Goal: Transaction & Acquisition: Book appointment/travel/reservation

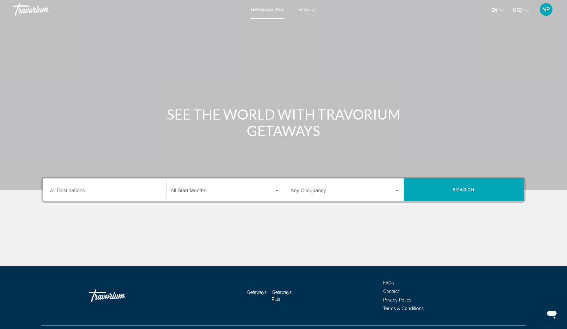
click at [309, 11] on span "Getaways" at bounding box center [307, 9] width 20 height 5
click at [55, 192] on input "Destination All Destinations" at bounding box center [105, 192] width 110 height 6
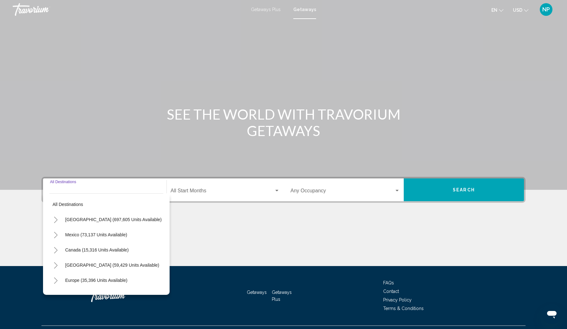
scroll to position [15, 0]
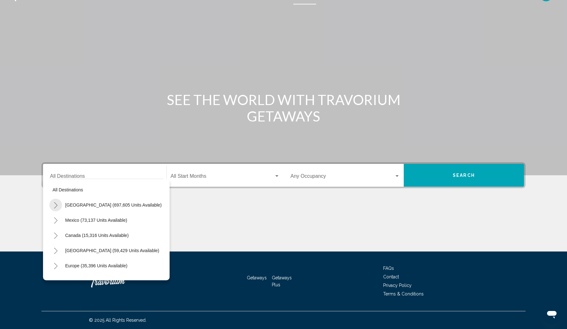
click at [56, 205] on icon "Toggle United States (697,605 units available)" at bounding box center [55, 205] width 3 height 6
click at [62, 236] on icon "Toggle California (78,345 units available)" at bounding box center [62, 236] width 5 height 6
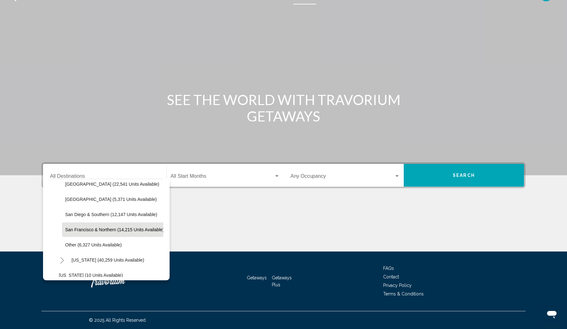
scroll to position [112, 0]
click at [69, 242] on span "Other (6,327 units available)" at bounding box center [93, 244] width 57 height 5
type input "**********"
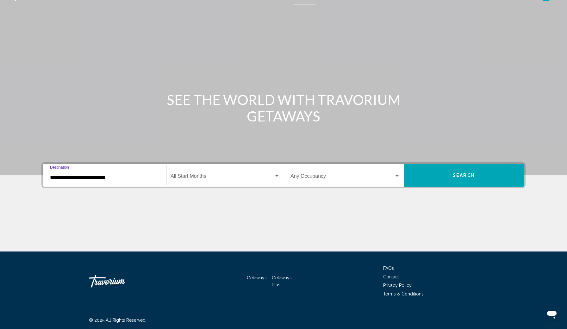
click at [187, 179] on span "Search widget" at bounding box center [223, 178] width 104 height 6
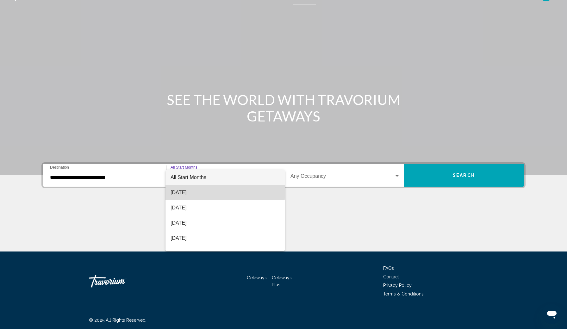
click at [191, 191] on span "September 2025" at bounding box center [225, 192] width 109 height 15
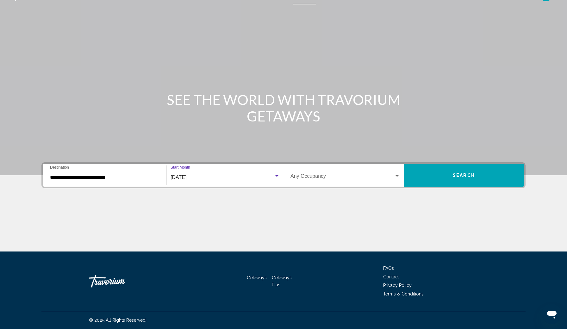
click at [298, 177] on span "Search widget" at bounding box center [343, 178] width 104 height 6
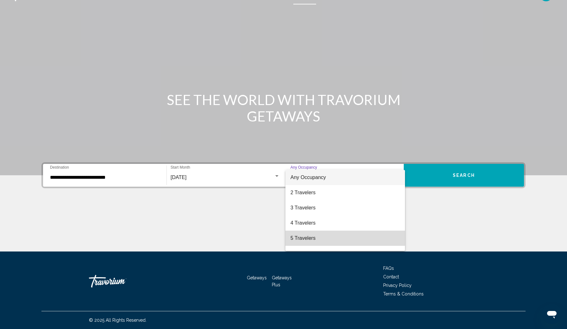
click at [302, 238] on span "5 Travelers" at bounding box center [346, 238] width 110 height 15
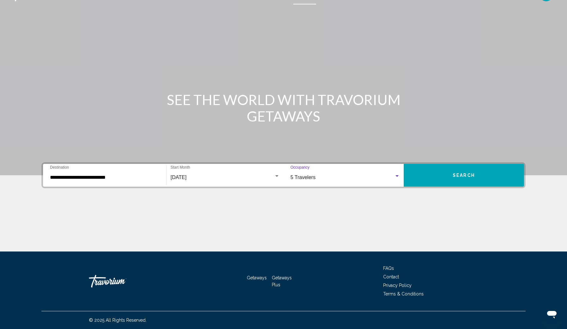
click at [447, 176] on button "Search" at bounding box center [464, 175] width 120 height 23
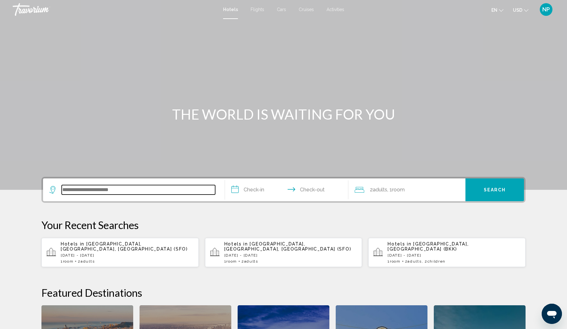
click at [79, 192] on input "Search widget" at bounding box center [139, 189] width 154 height 9
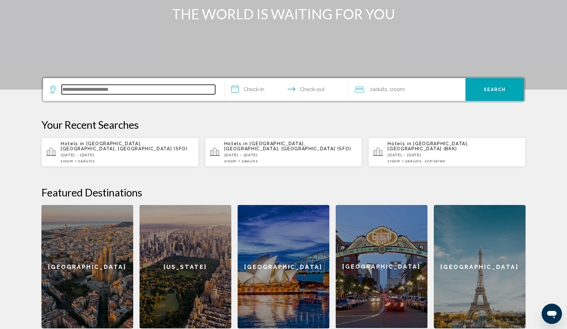
scroll to position [156, 0]
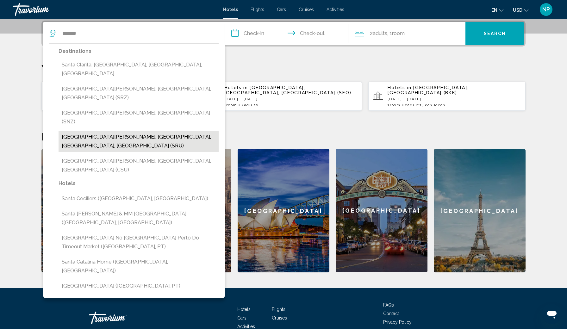
click at [79, 131] on button "[GEOGRAPHIC_DATA][PERSON_NAME], [GEOGRAPHIC_DATA], [GEOGRAPHIC_DATA], [GEOGRAPH…" at bounding box center [139, 141] width 160 height 21
type input "**********"
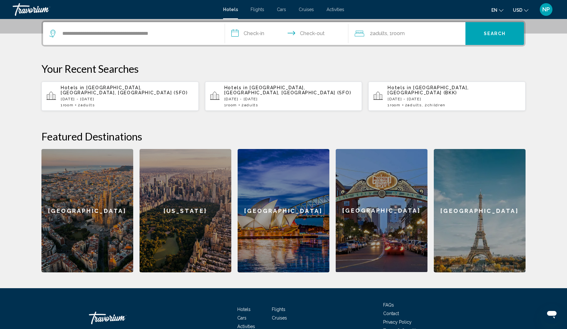
click at [243, 32] on input "**********" at bounding box center [288, 34] width 126 height 25
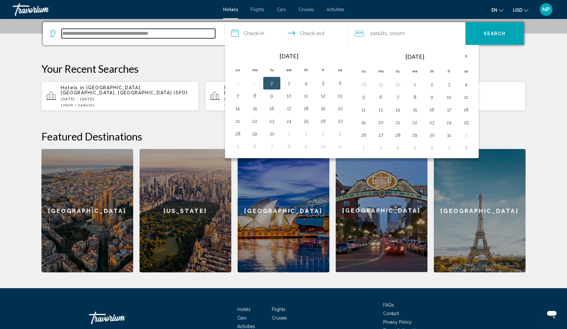
click at [105, 33] on input "**********" at bounding box center [139, 33] width 154 height 9
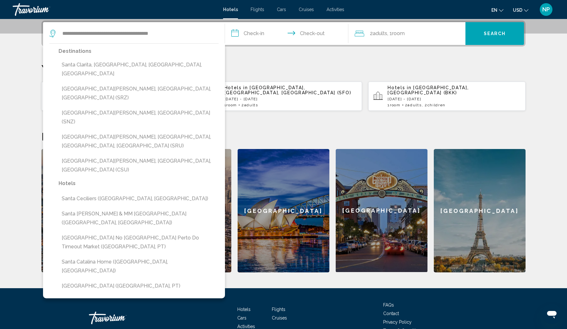
click at [263, 32] on input "**********" at bounding box center [288, 34] width 126 height 25
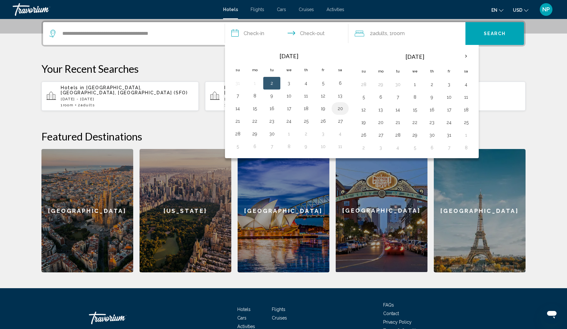
click at [341, 108] on button "20" at bounding box center [340, 108] width 10 height 9
click at [238, 121] on button "21" at bounding box center [238, 121] width 10 height 9
type input "**********"
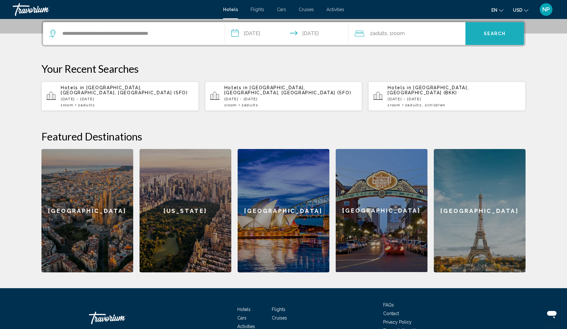
click at [495, 34] on span "Search" at bounding box center [495, 33] width 22 height 5
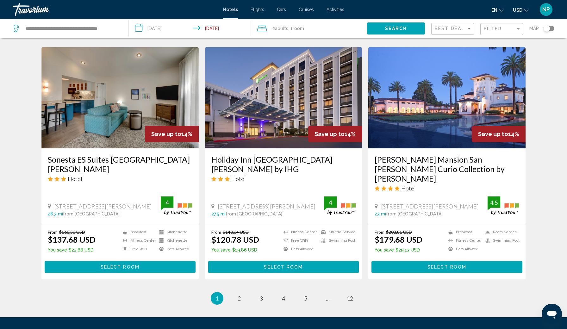
scroll to position [723, 0]
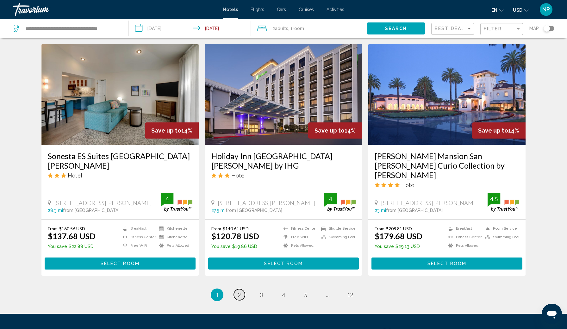
click at [238, 292] on span "2" at bounding box center [239, 295] width 3 height 7
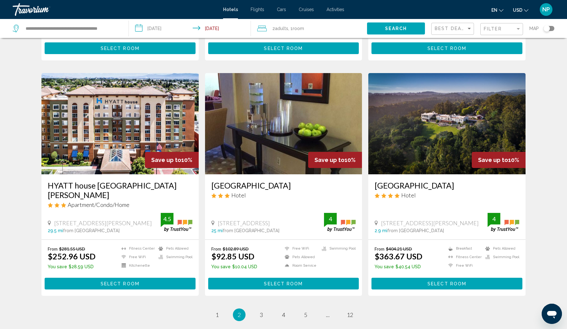
scroll to position [696, 0]
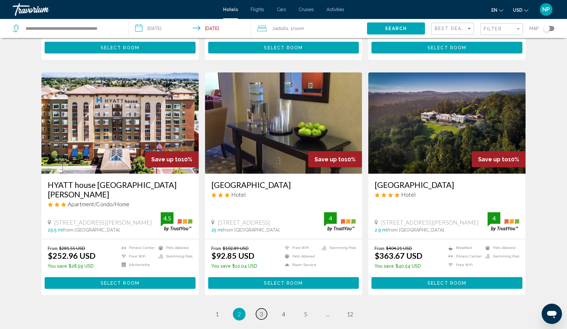
click at [263, 311] on span "3" at bounding box center [261, 314] width 3 height 7
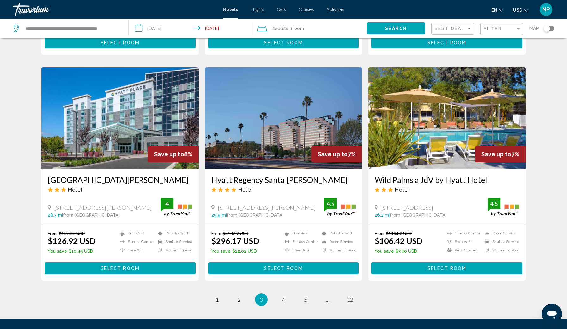
scroll to position [700, 0]
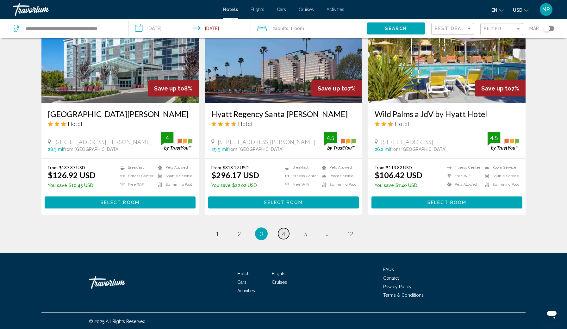
click at [283, 234] on span "4" at bounding box center [283, 233] width 3 height 7
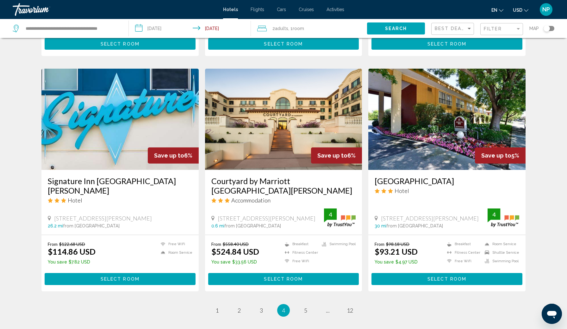
scroll to position [709, 0]
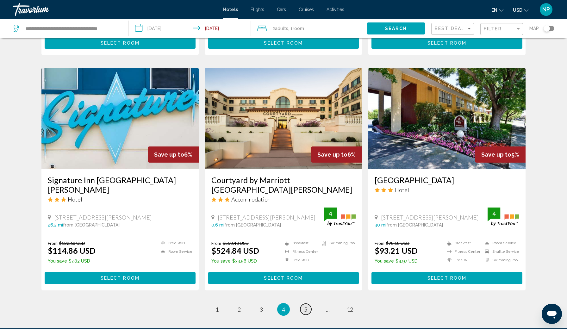
click at [305, 306] on span "5" at bounding box center [305, 309] width 3 height 7
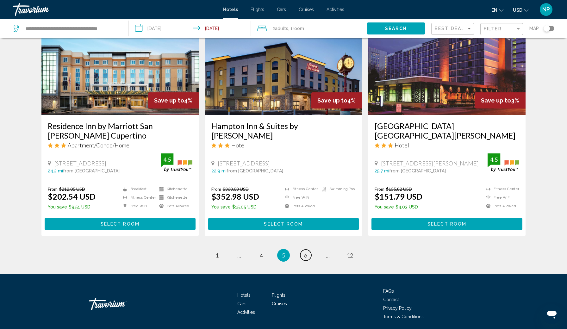
scroll to position [754, 0]
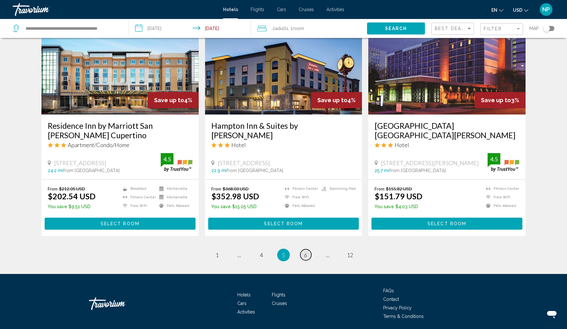
click at [305, 252] on span "6" at bounding box center [305, 255] width 3 height 7
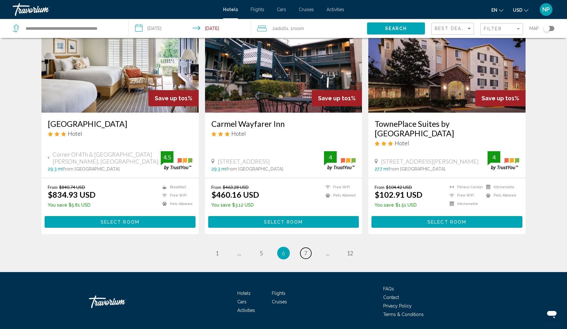
scroll to position [756, 0]
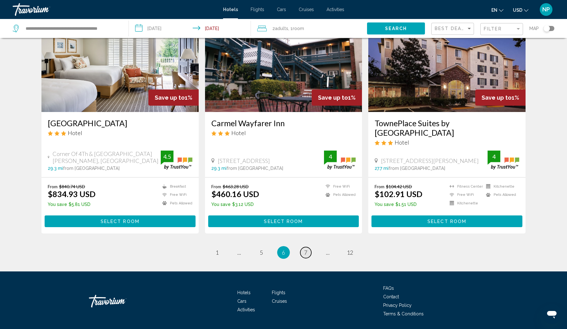
click at [305, 252] on span "7" at bounding box center [305, 252] width 3 height 7
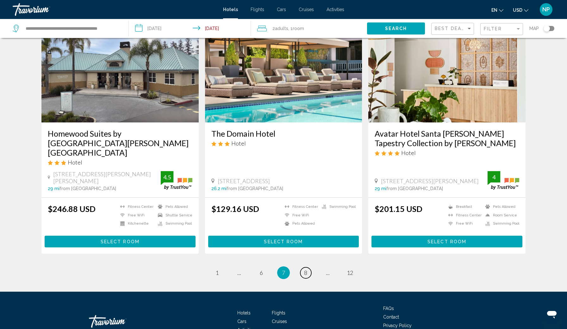
scroll to position [741, 0]
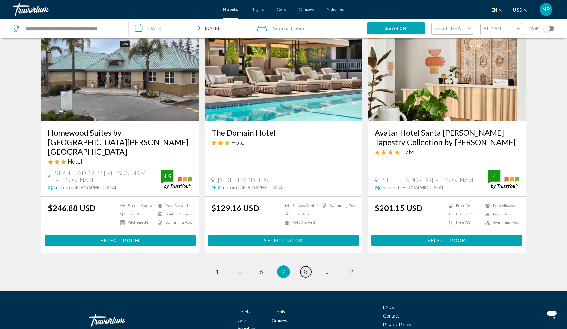
click at [305, 268] on span "8" at bounding box center [305, 271] width 3 height 7
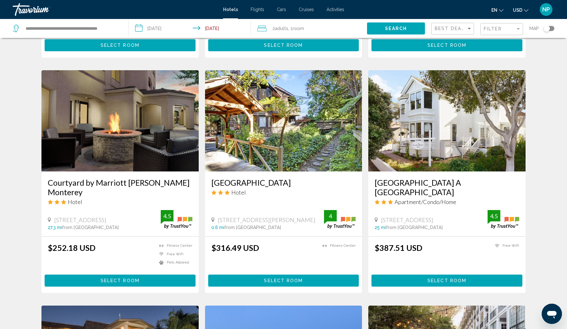
scroll to position [223, 0]
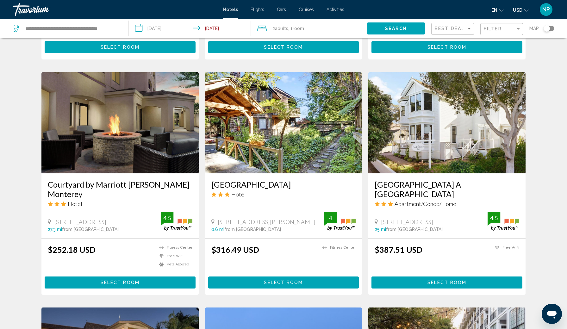
click at [275, 136] on img "Main content" at bounding box center [283, 122] width 157 height 101
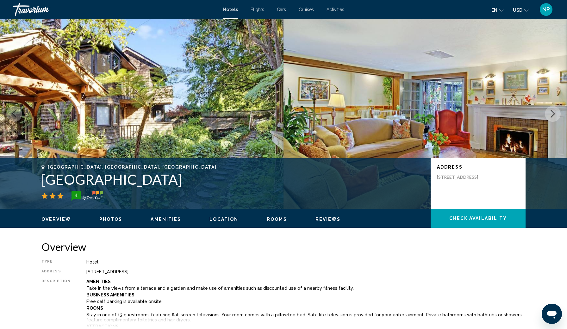
click at [552, 115] on icon "Next image" at bounding box center [553, 114] width 8 height 8
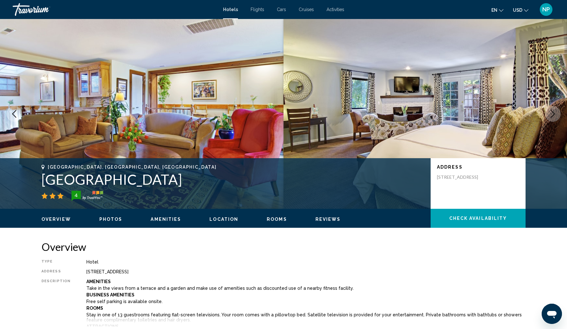
click at [552, 115] on icon "Next image" at bounding box center [553, 114] width 8 height 8
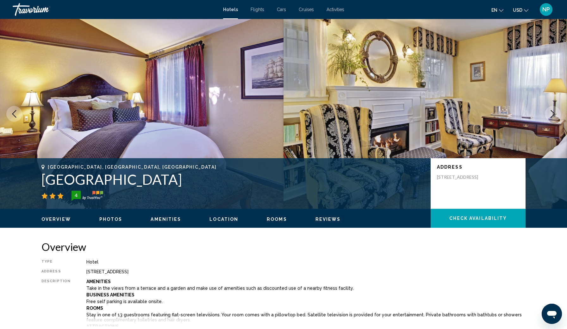
click at [552, 115] on icon "Next image" at bounding box center [553, 114] width 8 height 8
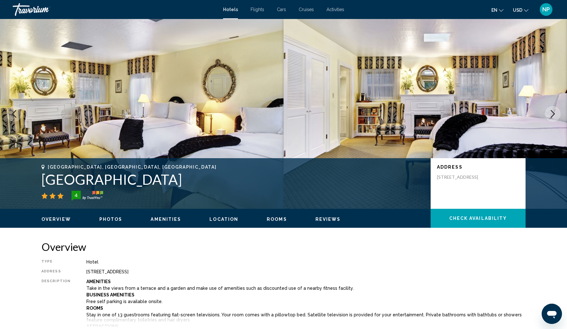
click at [552, 115] on icon "Next image" at bounding box center [553, 114] width 8 height 8
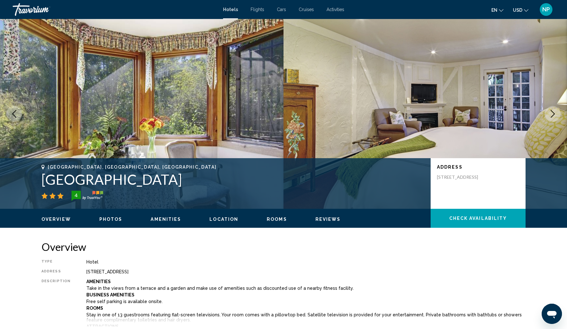
click at [552, 113] on icon "Next image" at bounding box center [553, 114] width 8 height 8
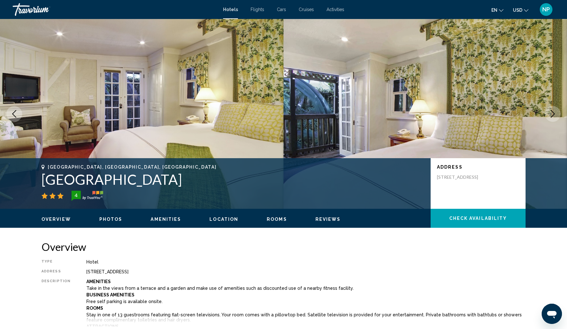
click at [553, 113] on icon "Next image" at bounding box center [553, 114] width 8 height 8
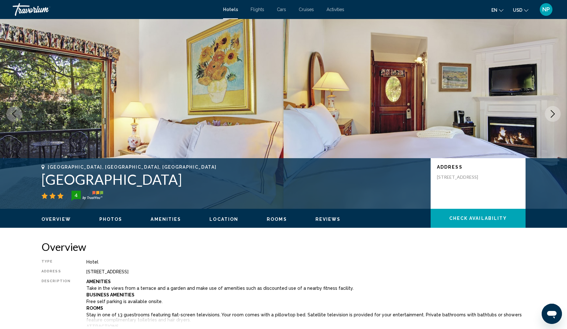
click at [553, 113] on icon "Next image" at bounding box center [553, 114] width 8 height 8
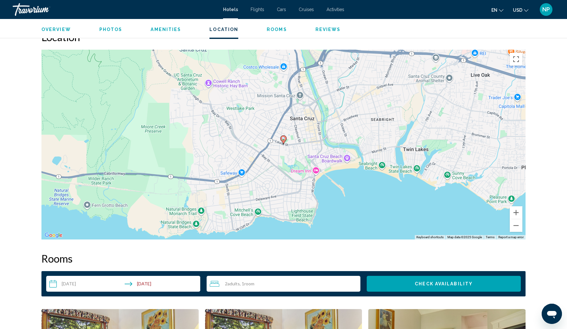
scroll to position [589, 0]
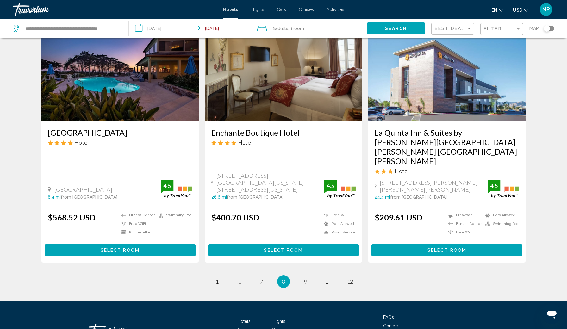
scroll to position [746, 0]
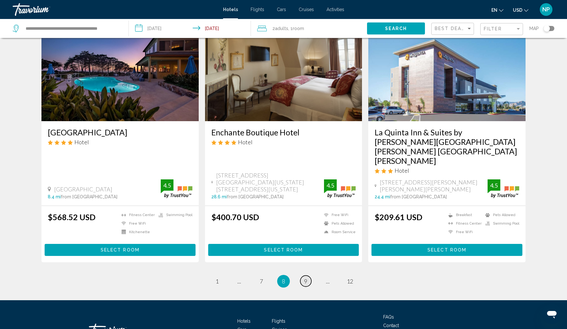
click at [306, 278] on span "9" at bounding box center [305, 281] width 3 height 7
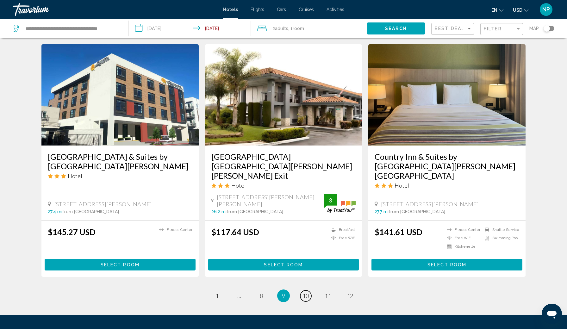
scroll to position [724, 0]
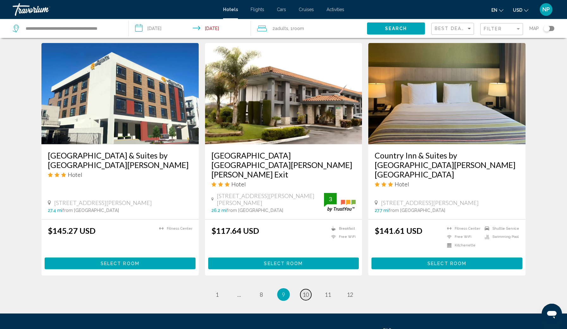
click at [307, 291] on span "10" at bounding box center [306, 294] width 6 height 7
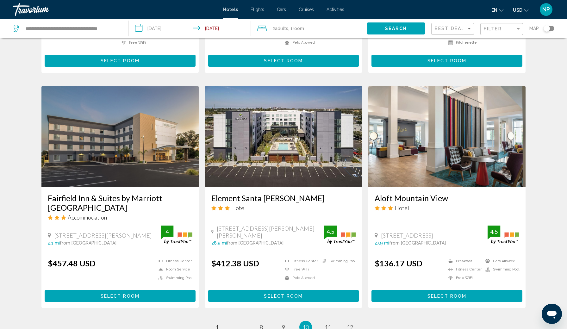
scroll to position [711, 0]
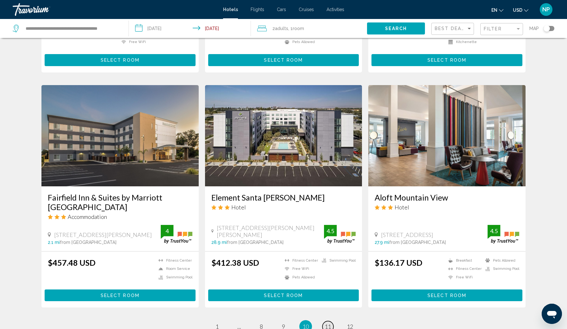
click at [326, 323] on span "11" at bounding box center [328, 326] width 6 height 7
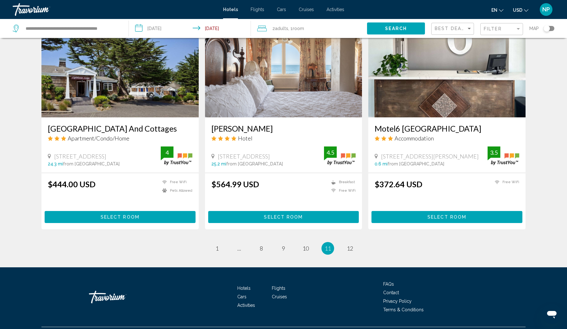
scroll to position [743, 0]
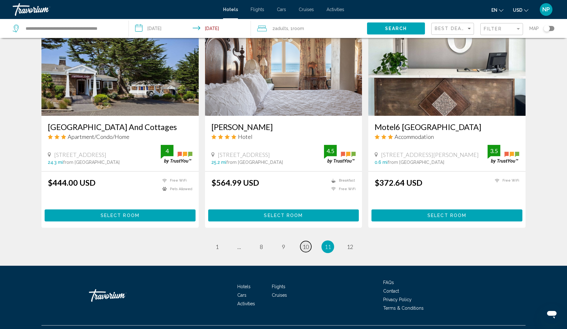
click at [306, 246] on span "10" at bounding box center [306, 246] width 6 height 7
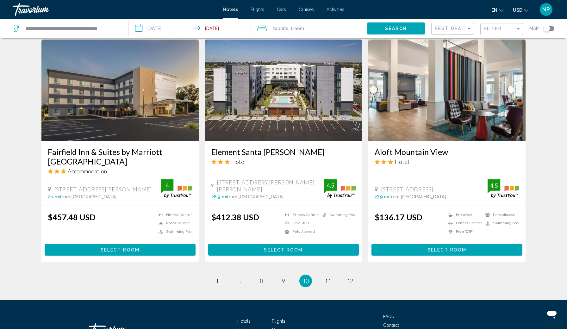
scroll to position [756, 0]
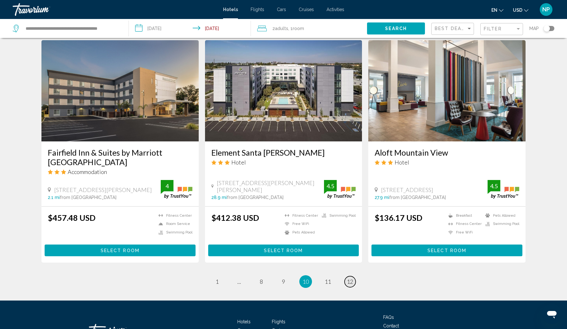
click at [349, 278] on span "12" at bounding box center [350, 281] width 6 height 7
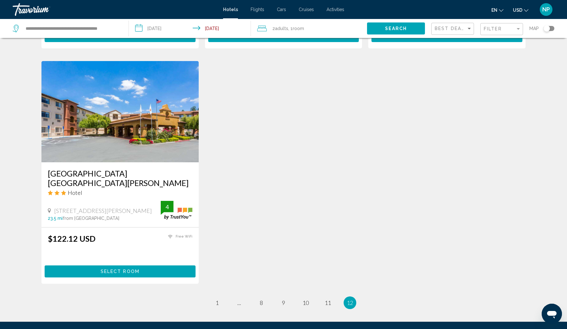
scroll to position [716, 0]
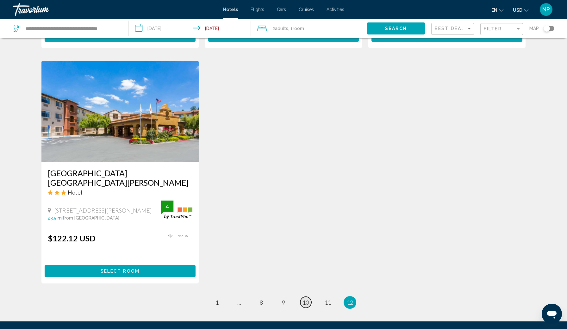
click at [305, 299] on span "10" at bounding box center [306, 302] width 6 height 7
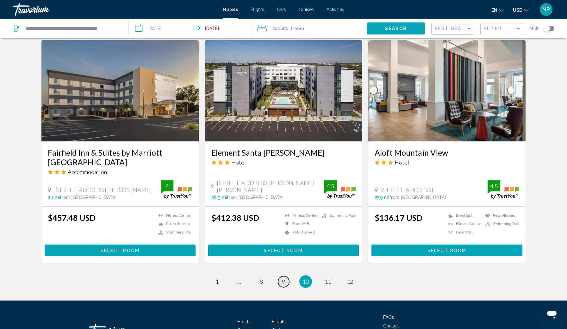
click at [282, 278] on span "9" at bounding box center [283, 281] width 3 height 7
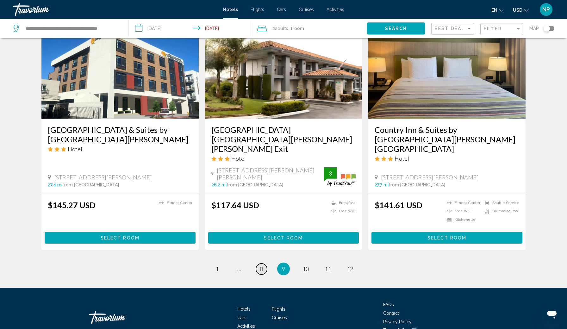
click at [263, 266] on span "8" at bounding box center [261, 269] width 3 height 7
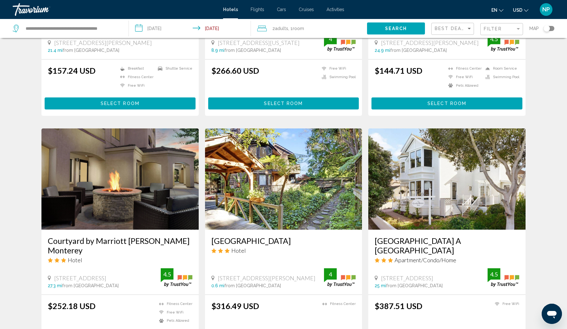
scroll to position [167, 0]
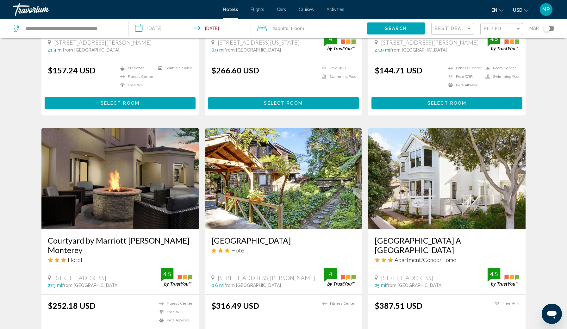
click at [277, 178] on img "Main content" at bounding box center [283, 178] width 157 height 101
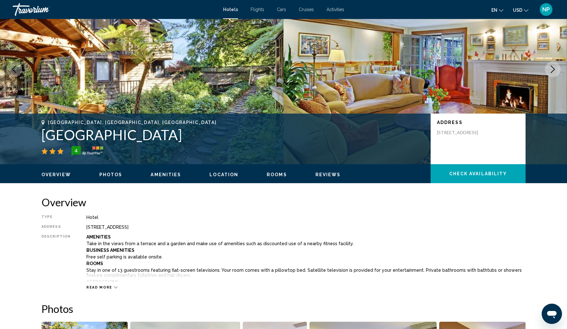
scroll to position [43, 0]
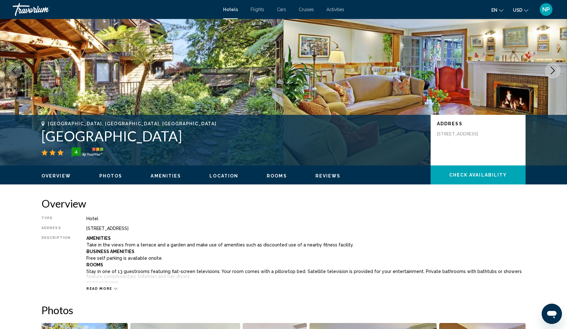
click at [553, 72] on icon "Next image" at bounding box center [553, 71] width 8 height 8
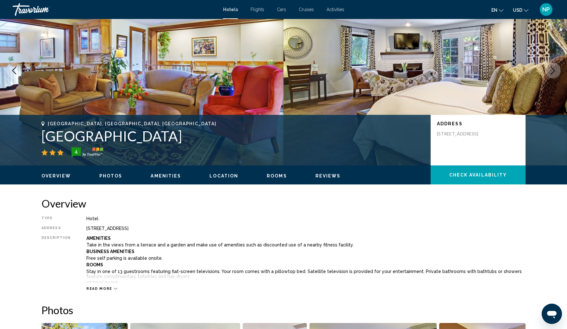
click at [553, 71] on icon "Next image" at bounding box center [553, 71] width 8 height 8
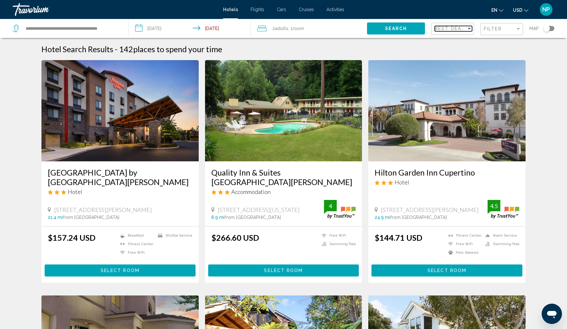
click at [450, 28] on span "Best Deals" at bounding box center [451, 28] width 33 height 5
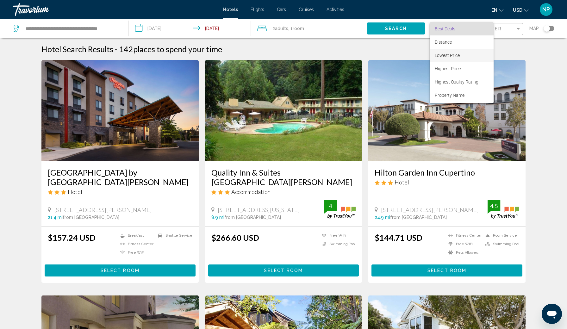
click at [443, 56] on span "Lowest Price" at bounding box center [447, 55] width 25 height 5
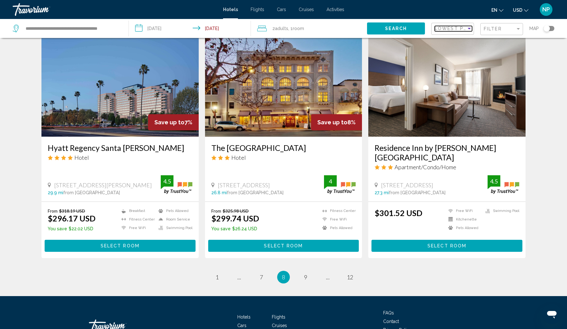
scroll to position [752, 0]
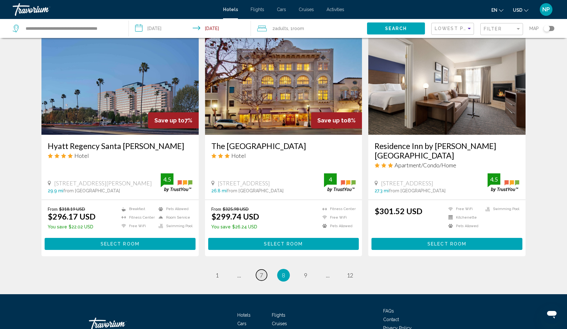
click at [262, 272] on span "7" at bounding box center [261, 275] width 3 height 7
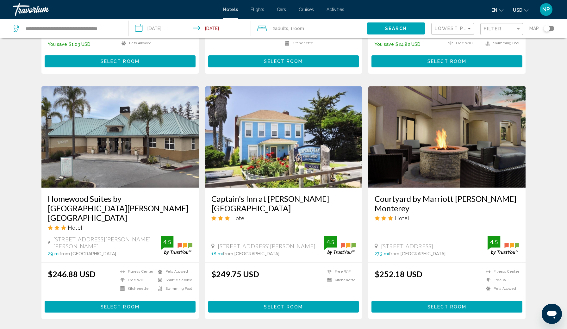
scroll to position [720, 0]
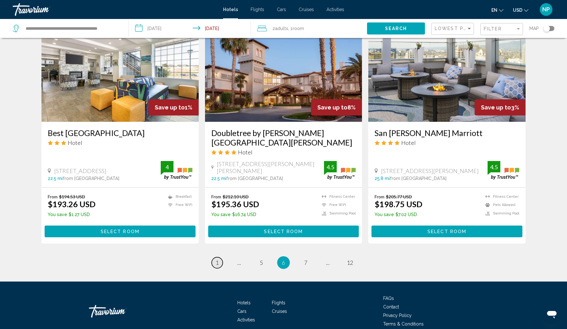
click at [216, 259] on span "1" at bounding box center [217, 262] width 3 height 7
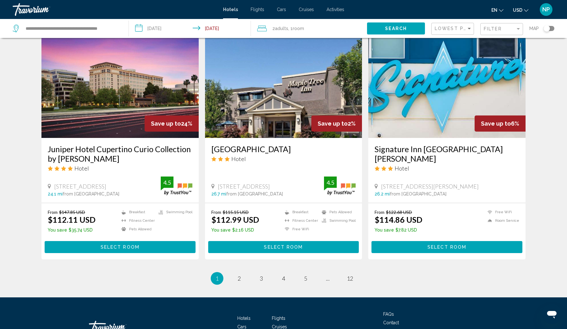
scroll to position [712, 0]
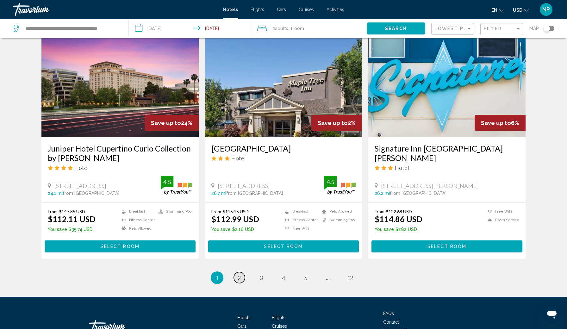
click at [238, 275] on span "2" at bounding box center [239, 277] width 3 height 7
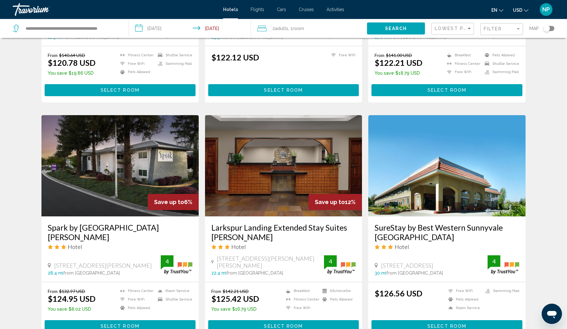
scroll to position [653, 0]
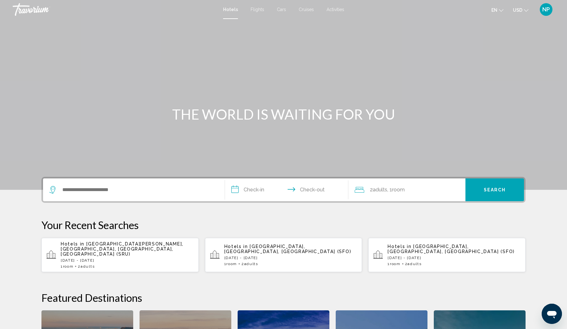
click at [79, 185] on div "Search widget" at bounding box center [133, 190] width 169 height 23
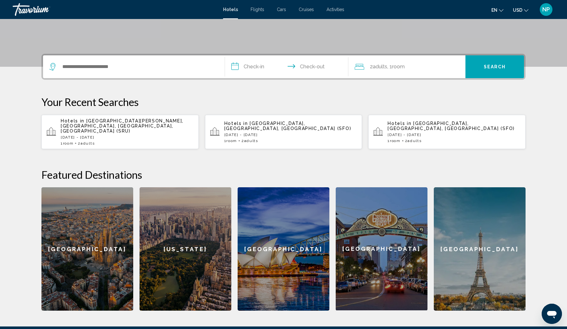
scroll to position [156, 0]
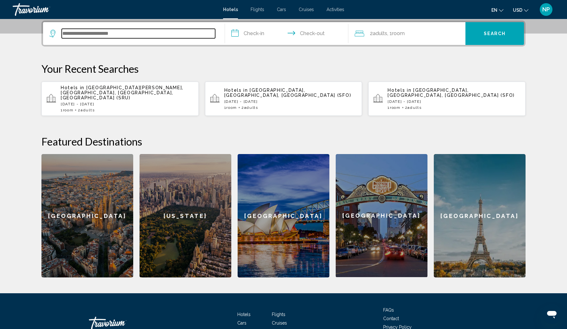
click at [84, 35] on input "Search widget" at bounding box center [139, 33] width 154 height 9
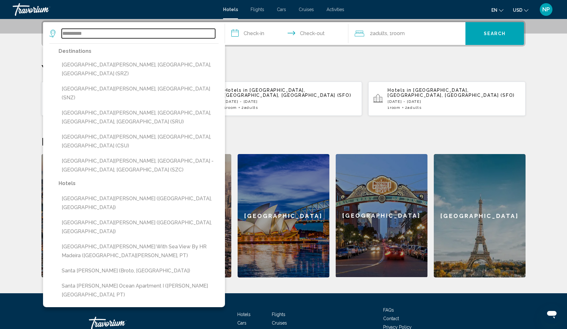
drag, startPoint x: 79, startPoint y: 45, endPoint x: 93, endPoint y: 32, distance: 19.3
click at [93, 32] on input "**********" at bounding box center [139, 33] width 154 height 9
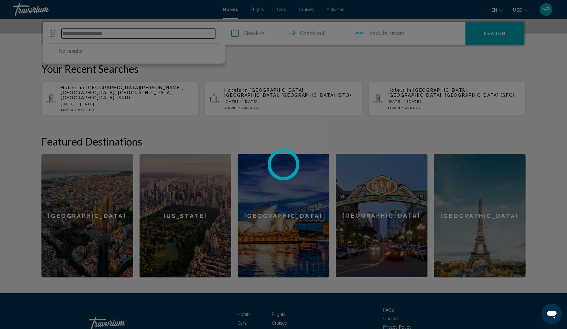
type input "**********"
click at [254, 34] on div at bounding box center [283, 164] width 567 height 329
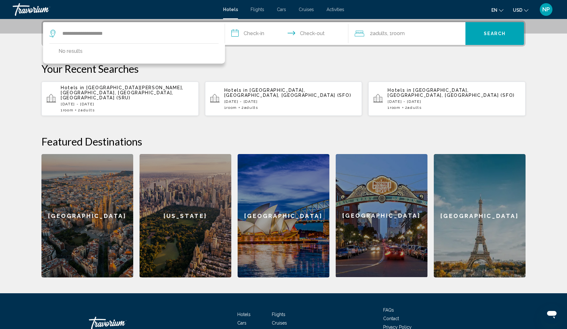
click at [254, 34] on input "**********" at bounding box center [288, 34] width 126 height 25
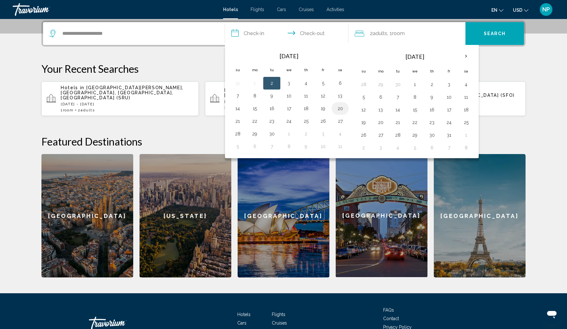
click at [339, 110] on button "20" at bounding box center [340, 108] width 10 height 9
click at [238, 121] on button "21" at bounding box center [238, 121] width 10 height 9
type input "**********"
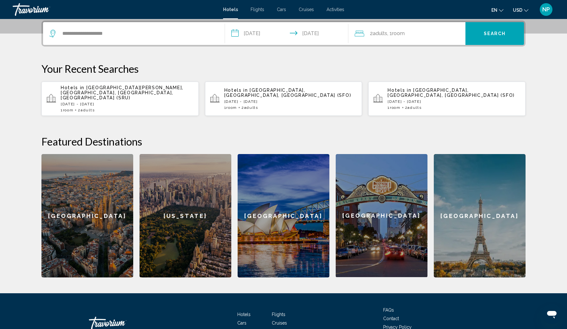
click at [501, 33] on span "Search" at bounding box center [495, 33] width 22 height 5
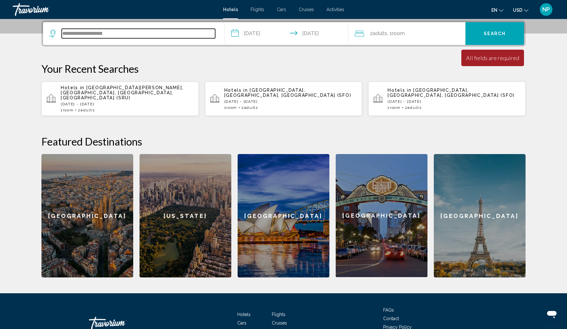
click at [121, 35] on input "**********" at bounding box center [139, 33] width 154 height 9
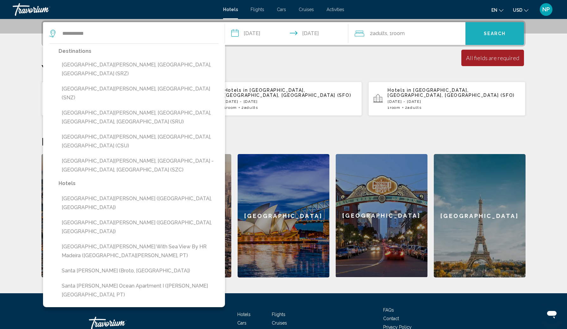
click at [490, 36] on span "Search" at bounding box center [495, 33] width 22 height 5
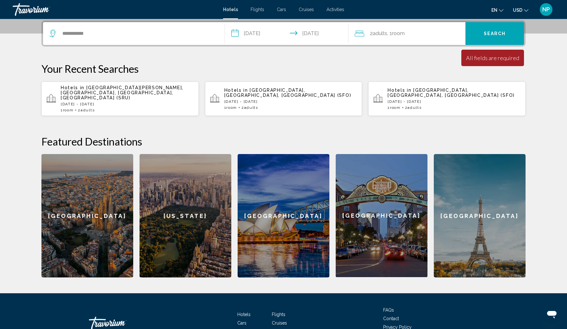
click at [490, 36] on span "Search" at bounding box center [495, 33] width 22 height 5
click at [102, 34] on input "**********" at bounding box center [139, 33] width 154 height 9
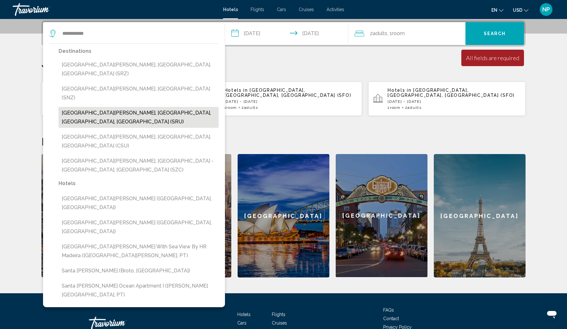
click at [94, 107] on button "[GEOGRAPHIC_DATA][PERSON_NAME], [GEOGRAPHIC_DATA], [GEOGRAPHIC_DATA], [GEOGRAPH…" at bounding box center [139, 117] width 160 height 21
type input "**********"
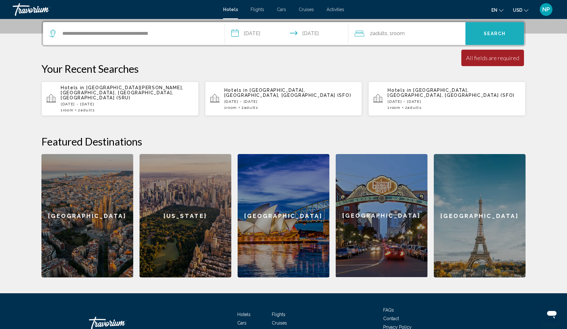
click at [483, 30] on button "Search" at bounding box center [495, 33] width 59 height 23
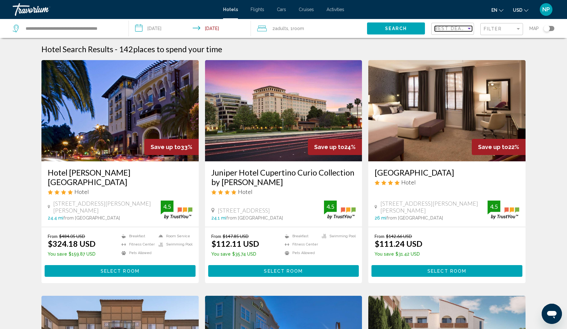
click at [452, 28] on span "Best Deals" at bounding box center [451, 28] width 33 height 5
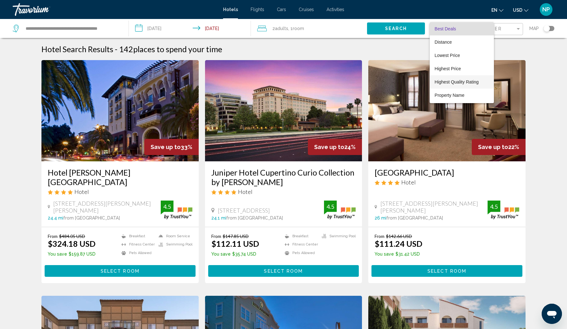
click at [445, 83] on span "Highest Quality Rating" at bounding box center [457, 81] width 44 height 5
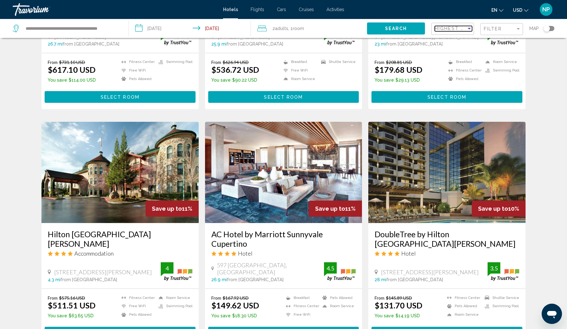
scroll to position [654, 0]
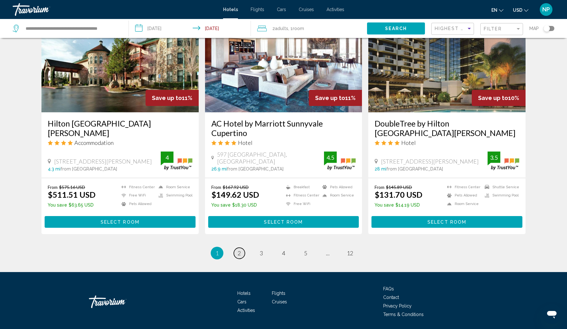
click at [242, 248] on link "page 2" at bounding box center [239, 253] width 11 height 11
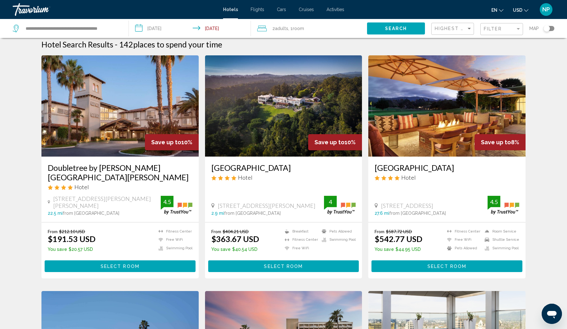
scroll to position [2, 0]
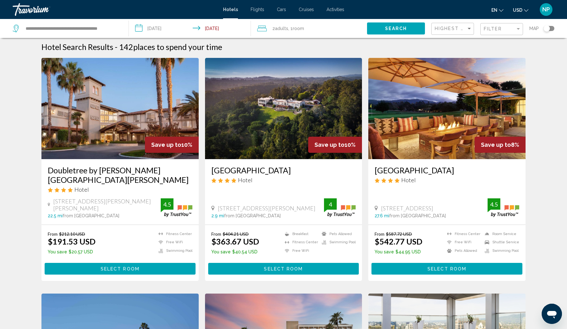
click at [282, 119] on img "Main content" at bounding box center [283, 108] width 157 height 101
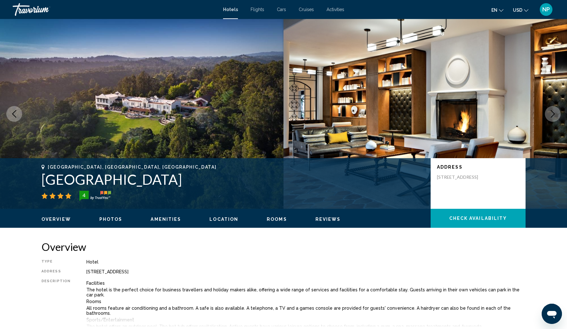
click at [556, 113] on icon "Next image" at bounding box center [553, 114] width 8 height 8
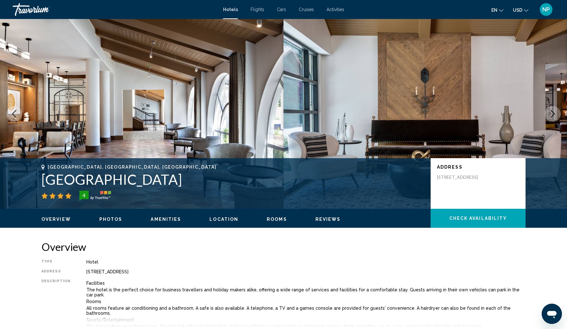
click at [556, 113] on icon "Next image" at bounding box center [553, 114] width 8 height 8
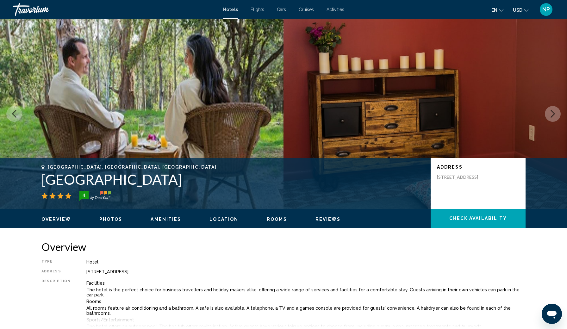
click at [556, 113] on icon "Next image" at bounding box center [553, 114] width 8 height 8
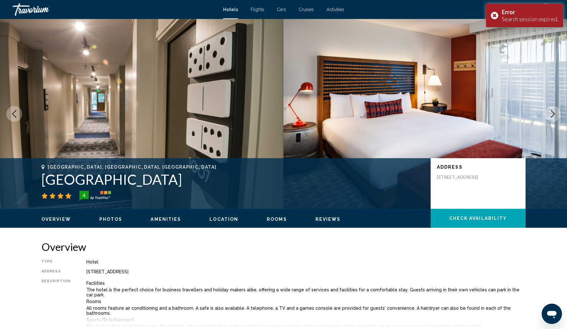
click at [556, 113] on icon "Next image" at bounding box center [553, 114] width 8 height 8
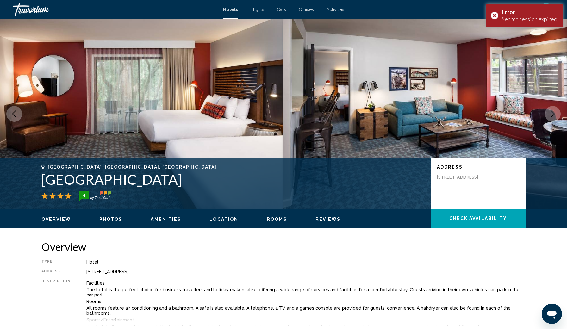
click at [556, 113] on icon "Next image" at bounding box center [553, 114] width 8 height 8
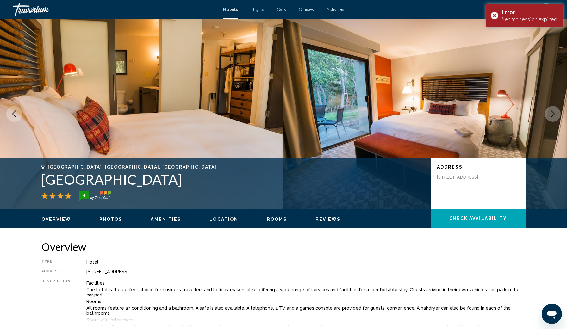
click at [556, 113] on icon "Next image" at bounding box center [553, 114] width 8 height 8
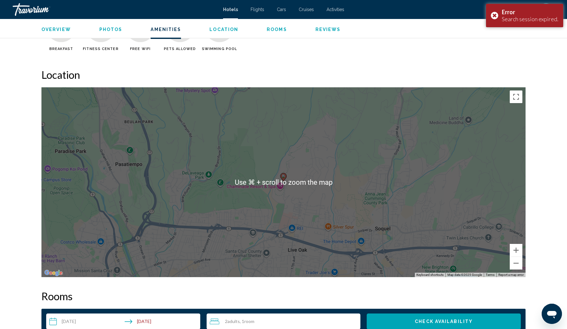
scroll to position [550, 0]
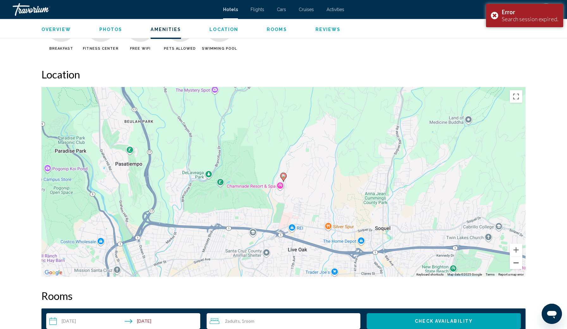
click at [516, 257] on button "Zoom out" at bounding box center [516, 263] width 13 height 13
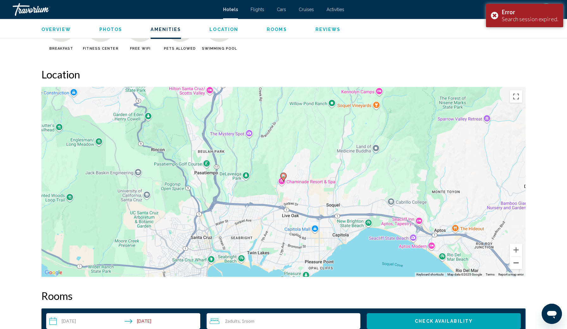
click at [516, 257] on button "Zoom out" at bounding box center [516, 263] width 13 height 13
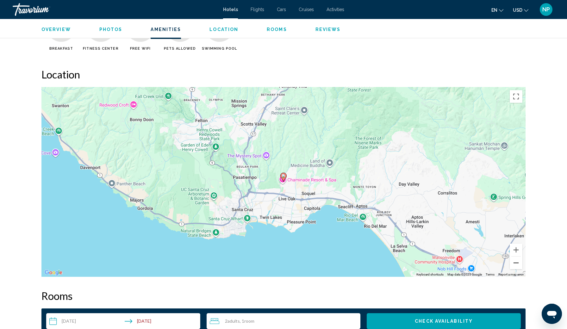
click at [516, 257] on button "Zoom out" at bounding box center [516, 263] width 13 height 13
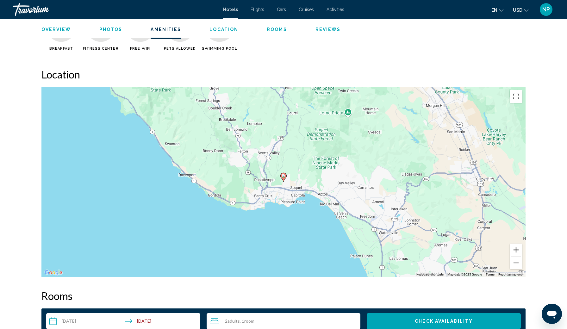
click at [519, 244] on button "Zoom in" at bounding box center [516, 250] width 13 height 13
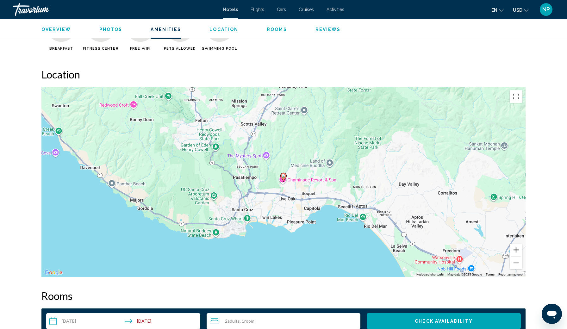
click at [519, 244] on button "Zoom in" at bounding box center [516, 250] width 13 height 13
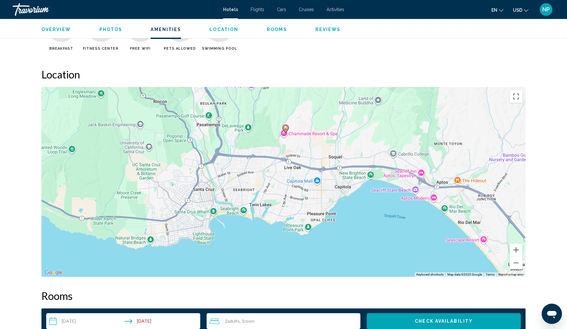
drag, startPoint x: 353, startPoint y: 190, endPoint x: 356, endPoint y: 143, distance: 47.2
click at [356, 142] on div "To activate drag with keyboard, press Alt + Enter. Once in keyboard drag state,…" at bounding box center [283, 182] width 484 height 190
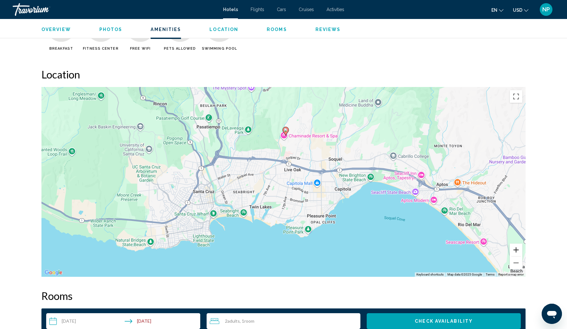
click at [514, 244] on button "Zoom in" at bounding box center [516, 250] width 13 height 13
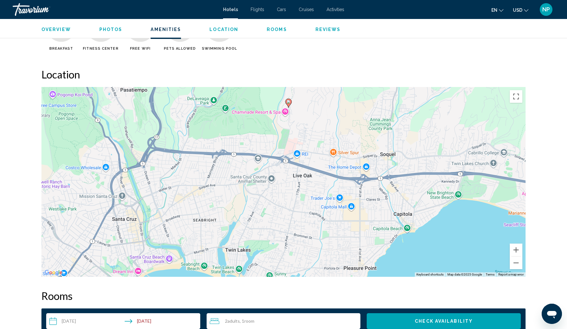
drag, startPoint x: 344, startPoint y: 200, endPoint x: 345, endPoint y: 217, distance: 17.4
click at [345, 217] on div "To activate drag with keyboard, press Alt + Enter. Once in keyboard drag state,…" at bounding box center [283, 182] width 484 height 190
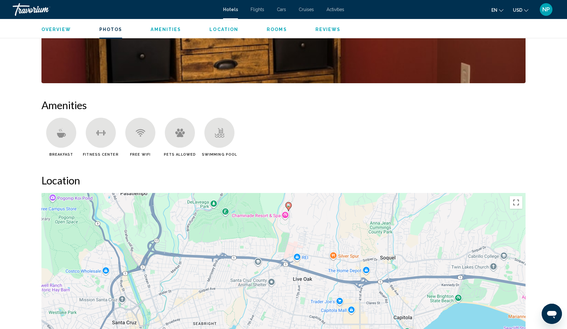
scroll to position [444, 0]
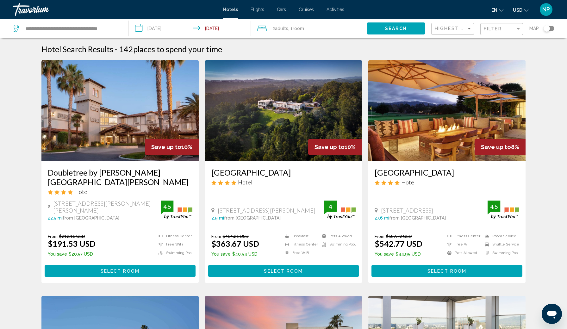
click at [290, 128] on img "Main content" at bounding box center [283, 110] width 157 height 101
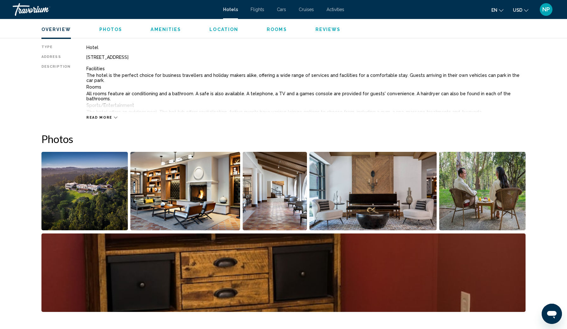
scroll to position [217, 0]
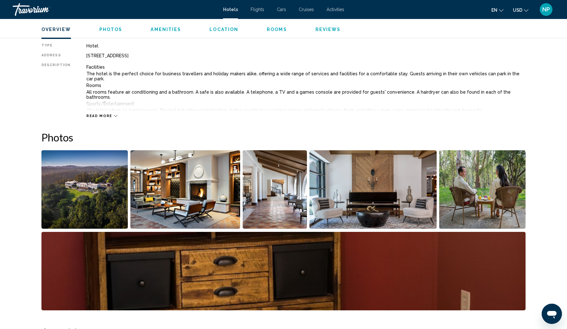
click at [224, 176] on img "Open full-screen image slider" at bounding box center [185, 189] width 110 height 79
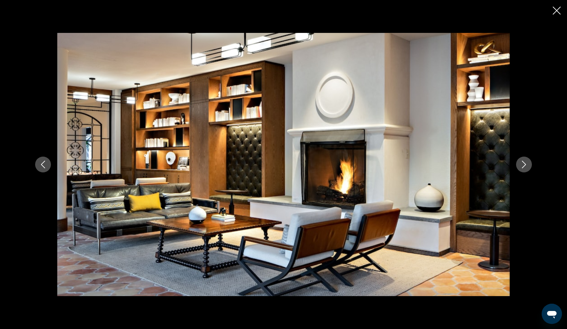
click at [526, 165] on icon "Next image" at bounding box center [524, 165] width 4 height 8
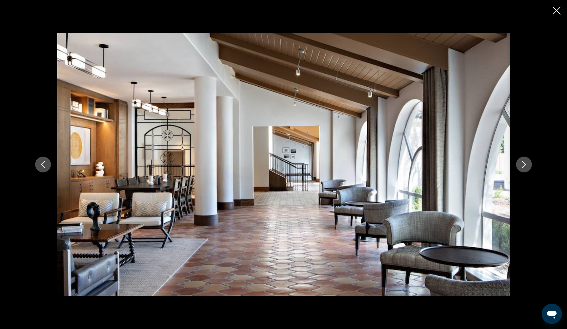
click at [526, 165] on icon "Next image" at bounding box center [524, 165] width 4 height 8
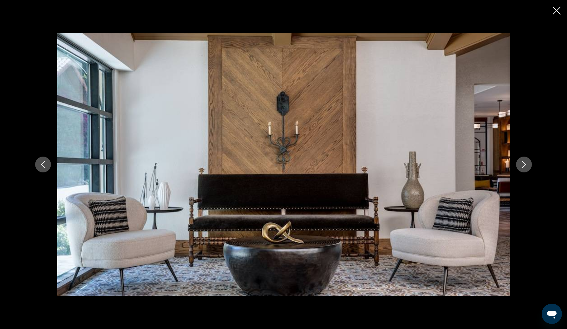
click at [526, 165] on icon "Next image" at bounding box center [524, 165] width 4 height 8
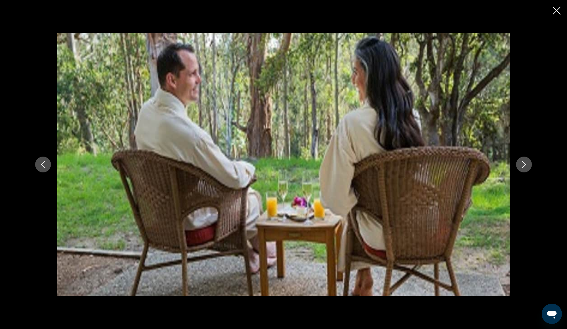
click at [526, 165] on icon "Next image" at bounding box center [524, 165] width 4 height 8
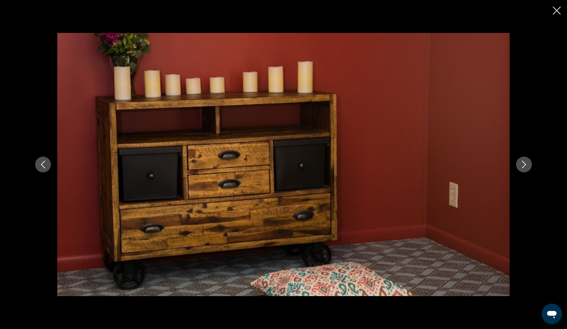
click at [526, 165] on icon "Next image" at bounding box center [524, 165] width 4 height 8
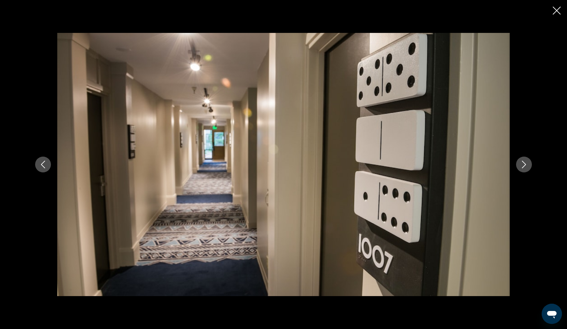
click at [526, 165] on icon "Next image" at bounding box center [524, 165] width 4 height 8
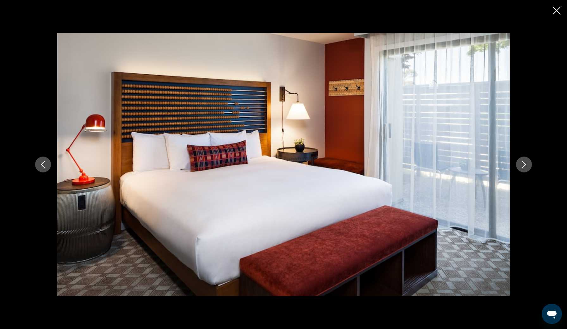
click at [525, 165] on icon "Next image" at bounding box center [524, 165] width 8 height 8
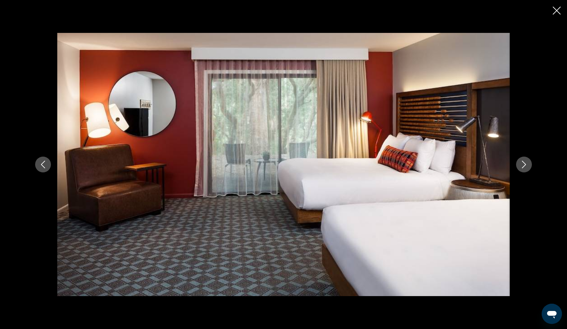
click at [524, 164] on icon "Next image" at bounding box center [524, 165] width 8 height 8
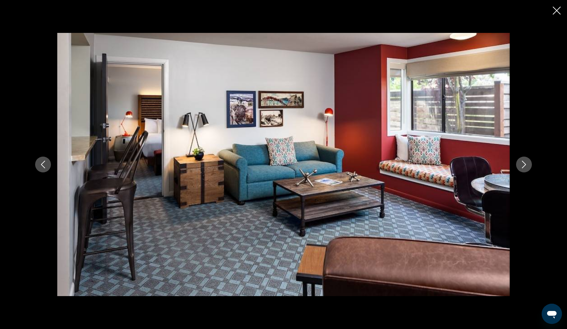
click at [524, 164] on icon "Next image" at bounding box center [524, 165] width 8 height 8
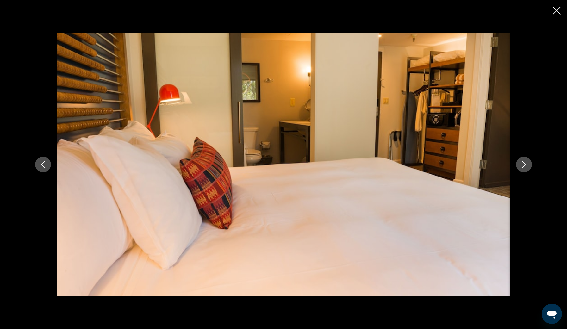
click at [524, 164] on icon "Next image" at bounding box center [524, 165] width 8 height 8
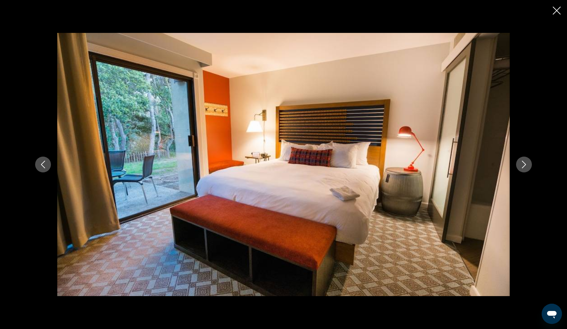
click at [524, 164] on icon "Next image" at bounding box center [524, 165] width 8 height 8
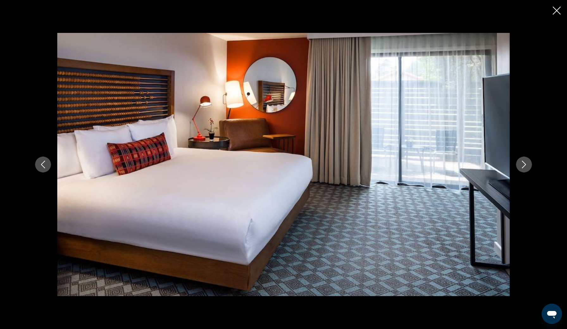
click at [524, 164] on icon "Next image" at bounding box center [524, 165] width 8 height 8
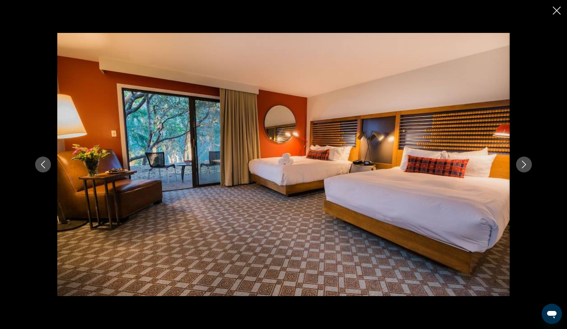
click at [526, 163] on icon "Next image" at bounding box center [524, 165] width 8 height 8
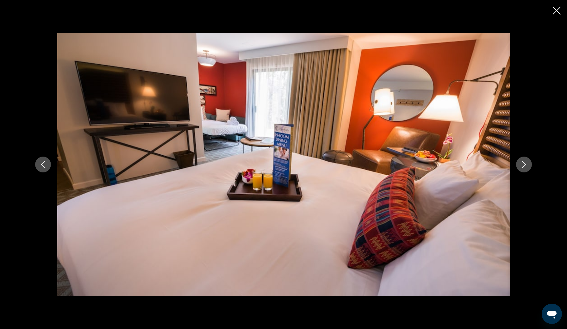
scroll to position [620, 0]
click at [557, 10] on icon "Close slideshow" at bounding box center [557, 11] width 8 height 8
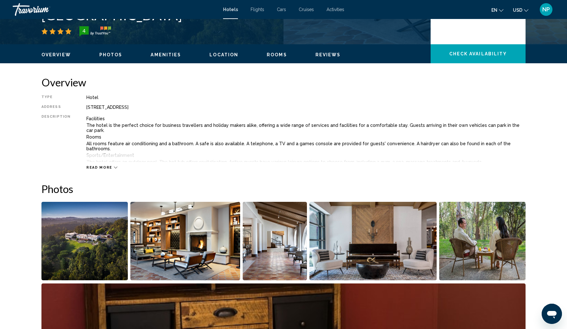
scroll to position [162, 0]
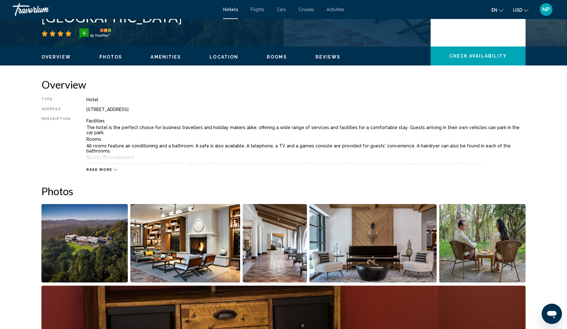
click at [114, 169] on icon "Main content" at bounding box center [115, 170] width 3 height 2
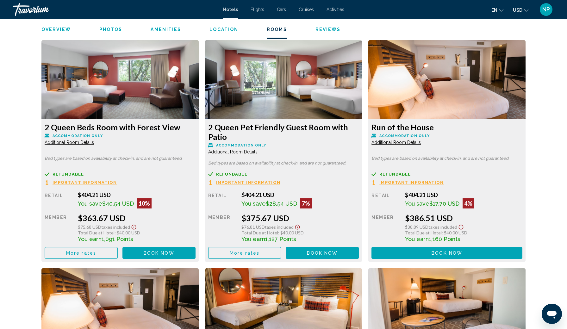
scroll to position [861, 0]
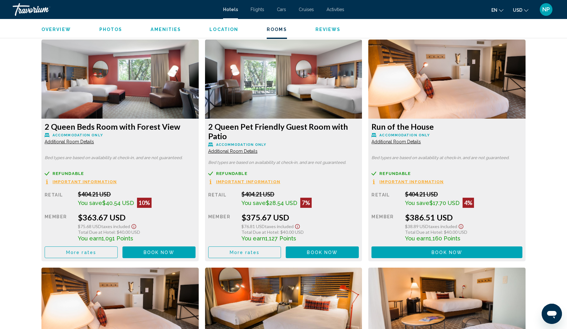
click at [94, 139] on span "Additional Room Details" at bounding box center [69, 141] width 49 height 5
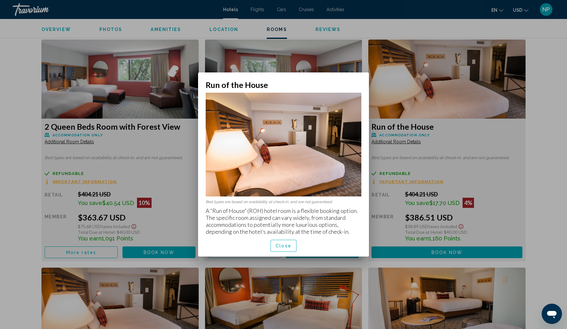
scroll to position [0, 0]
click at [290, 244] on span "Close" at bounding box center [284, 246] width 16 height 5
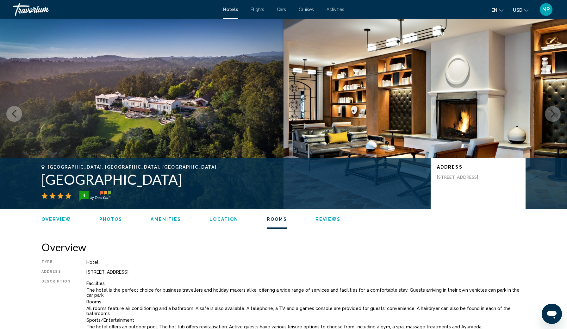
scroll to position [861, 0]
